Goal: Task Accomplishment & Management: Complete application form

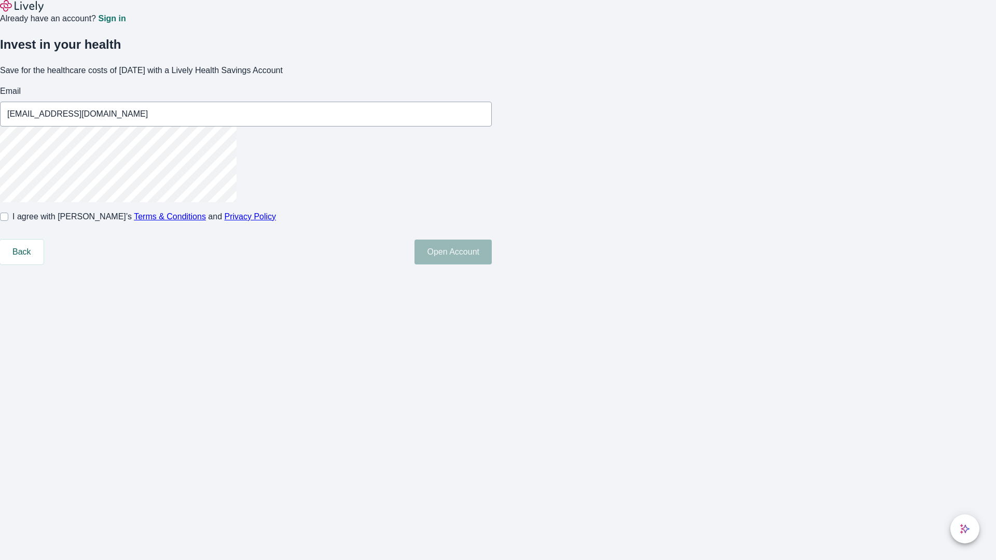
click at [8, 221] on input "I agree with Lively’s Terms & Conditions and Privacy Policy" at bounding box center [4, 217] width 8 height 8
checkbox input "true"
click at [492, 265] on button "Open Account" at bounding box center [452, 252] width 77 height 25
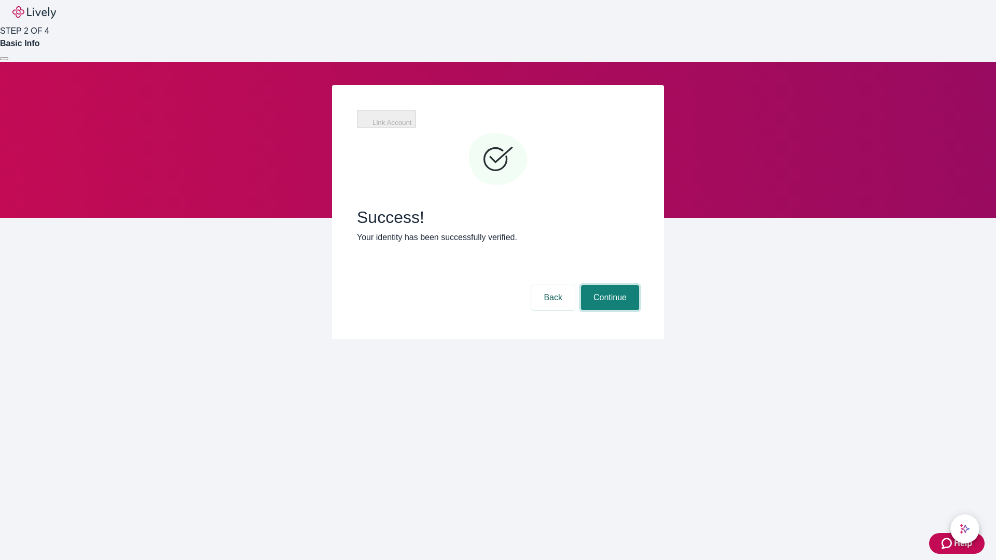
click at [608, 285] on button "Continue" at bounding box center [610, 297] width 58 height 25
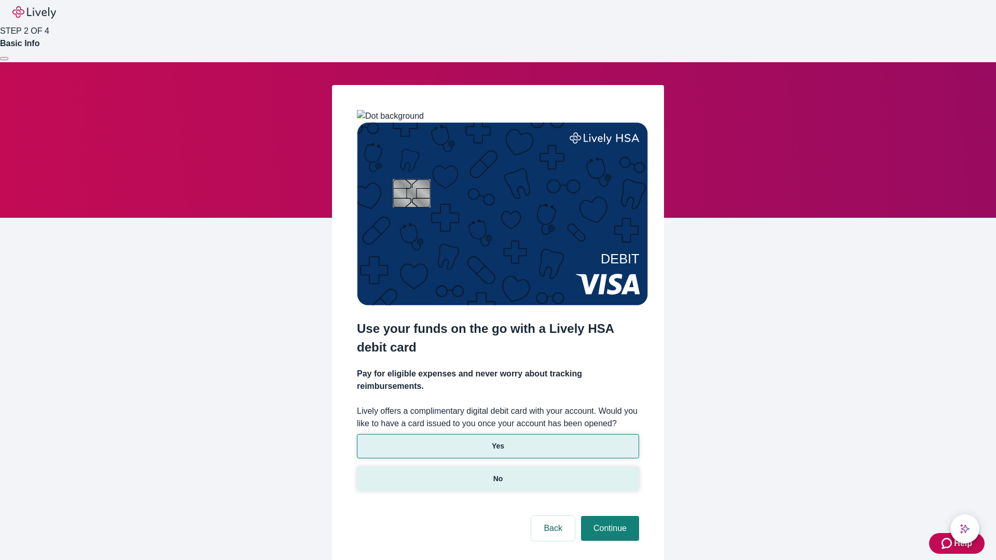
click at [497, 474] on p "No" at bounding box center [498, 479] width 10 height 11
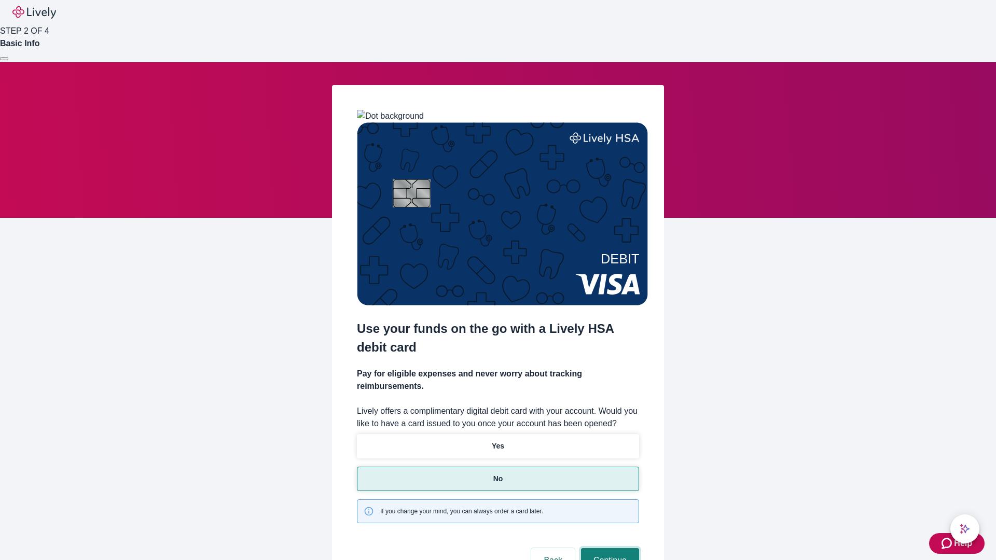
click at [608, 548] on button "Continue" at bounding box center [610, 560] width 58 height 25
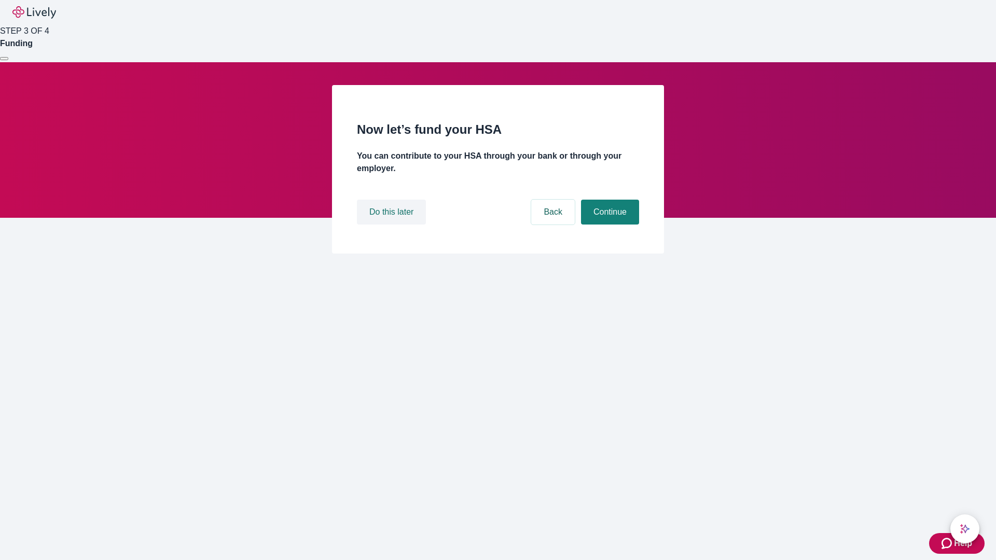
click at [393, 225] on button "Do this later" at bounding box center [391, 212] width 69 height 25
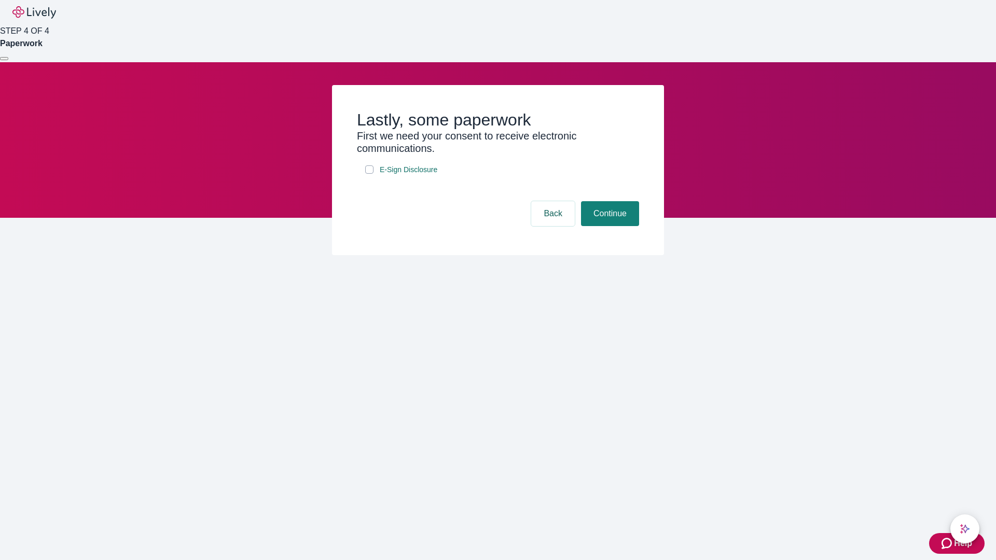
click at [369, 174] on input "E-Sign Disclosure" at bounding box center [369, 169] width 8 height 8
checkbox input "true"
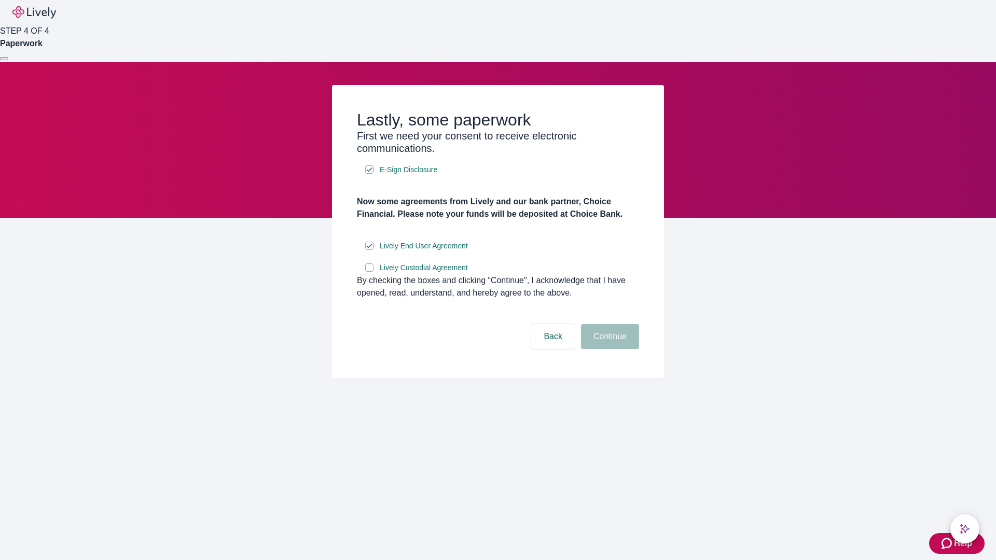
click at [369, 272] on input "Lively Custodial Agreement" at bounding box center [369, 267] width 8 height 8
checkbox input "true"
click at [608, 349] on button "Continue" at bounding box center [610, 336] width 58 height 25
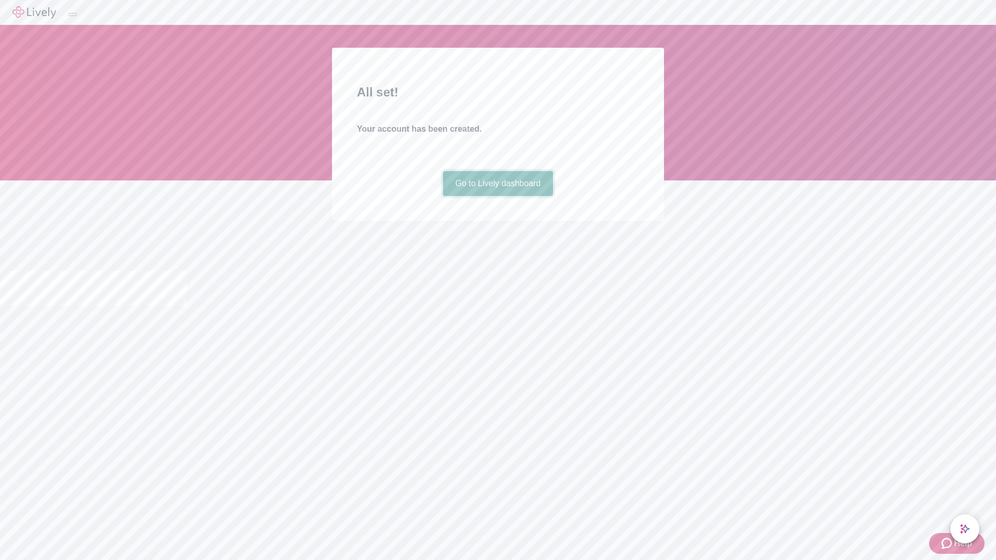
click at [497, 196] on link "Go to Lively dashboard" at bounding box center [498, 183] width 110 height 25
